Goal: Find specific page/section: Find specific page/section

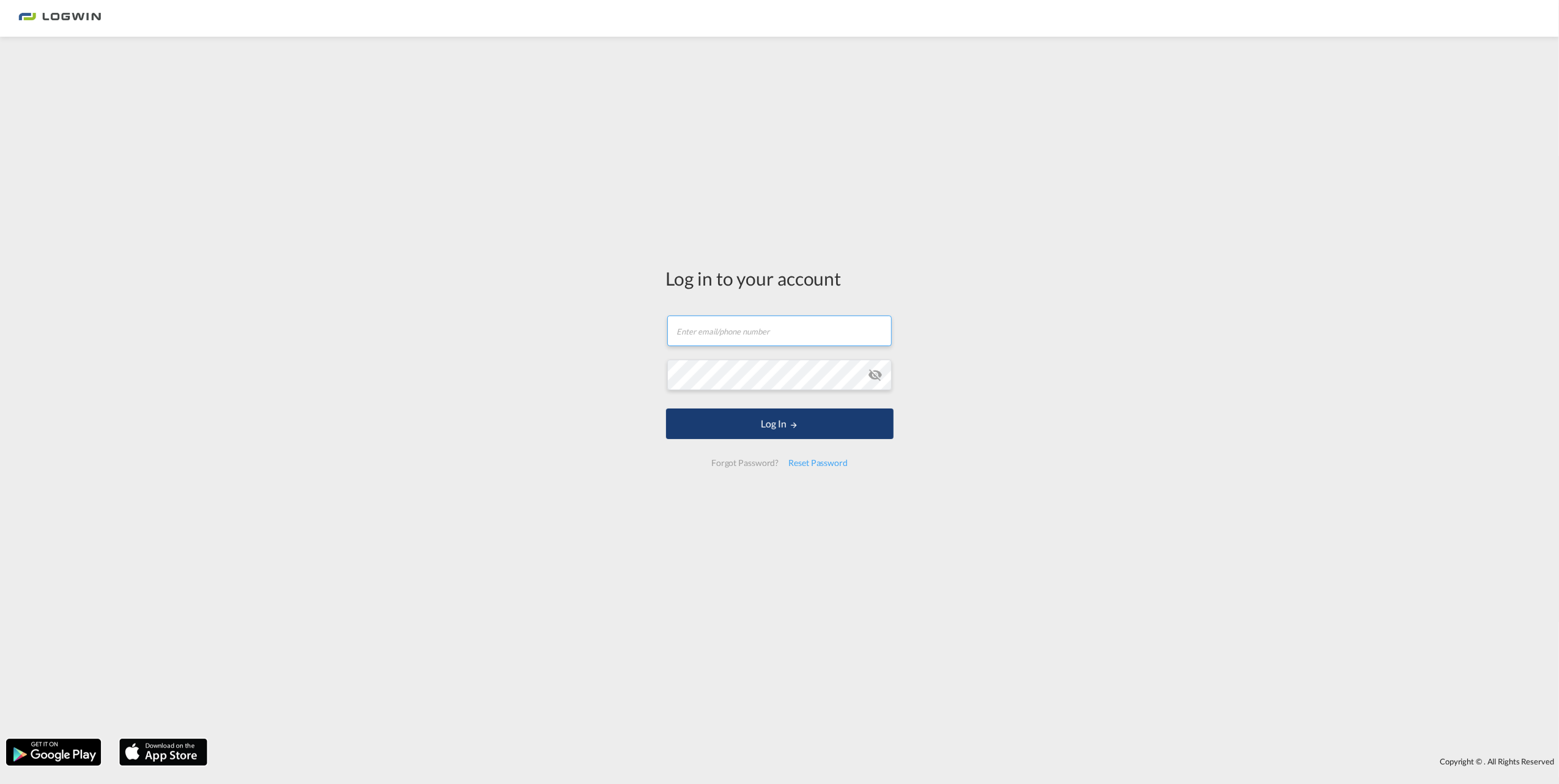
type input "[PERSON_NAME][EMAIL_ADDRESS][PERSON_NAME][DOMAIN_NAME]"
click at [752, 428] on button "Log In" at bounding box center [780, 423] width 227 height 31
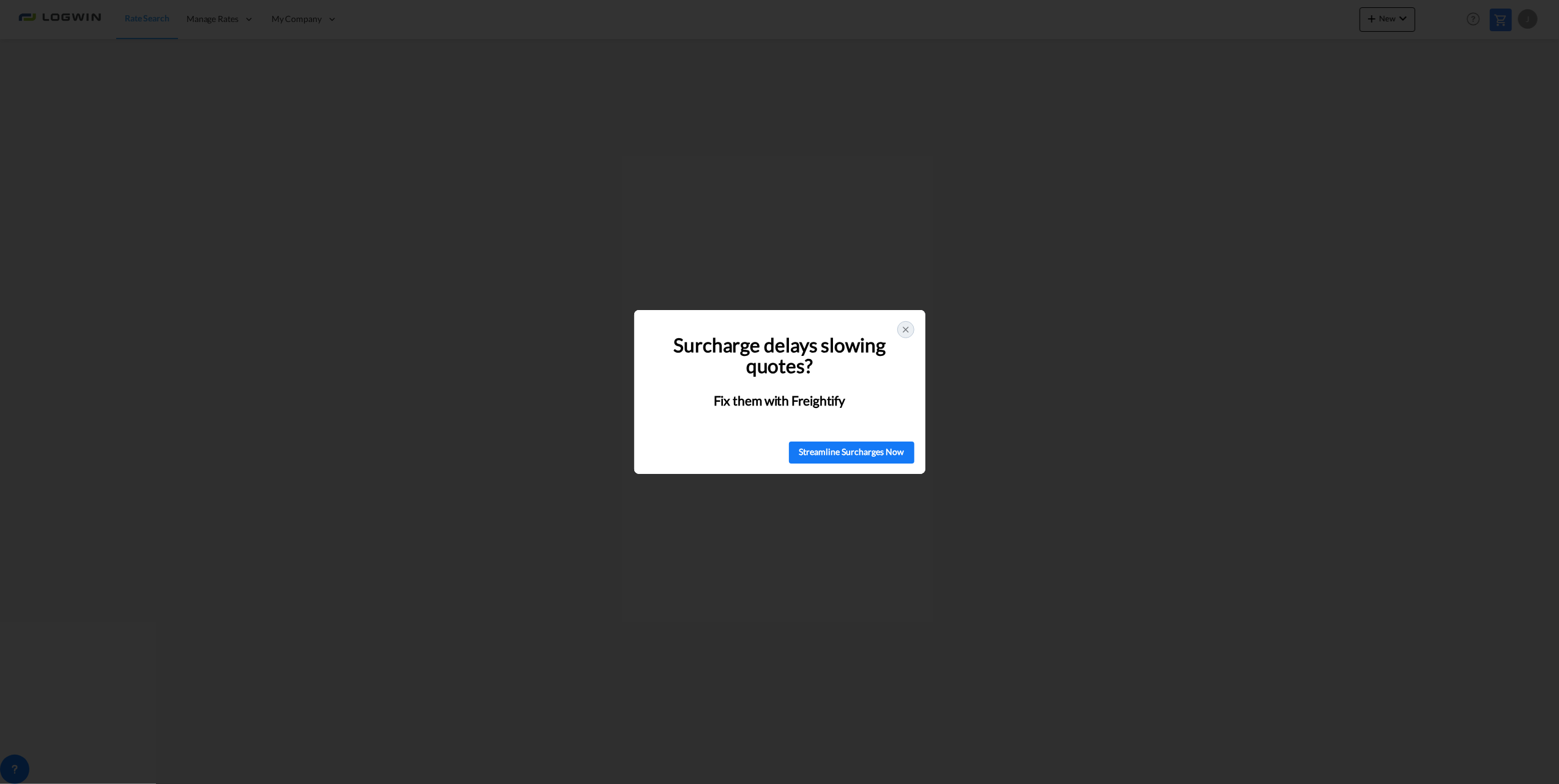
click at [904, 329] on icon at bounding box center [906, 330] width 10 height 10
